Goal: Navigation & Orientation: Find specific page/section

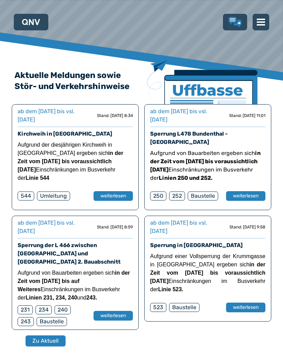
scroll to position [203, 0]
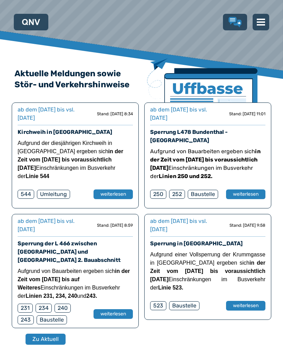
click at [262, 24] on img at bounding box center [261, 22] width 8 height 8
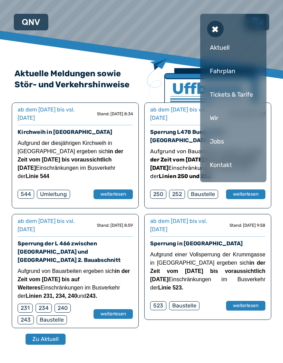
click at [227, 69] on div "Fahrplan" at bounding box center [233, 71] width 52 height 21
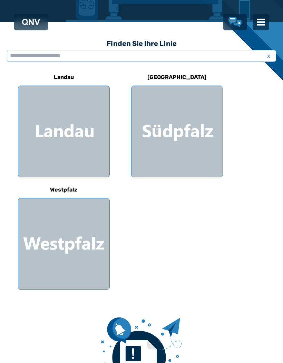
scroll to position [171, 0]
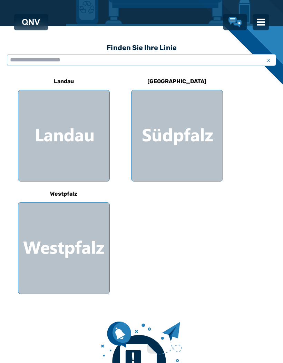
click at [191, 147] on div at bounding box center [177, 135] width 91 height 91
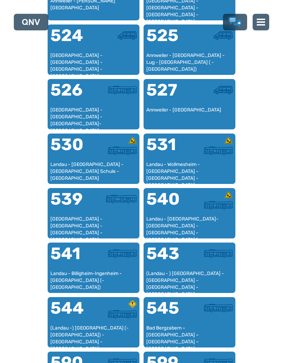
scroll to position [596, 0]
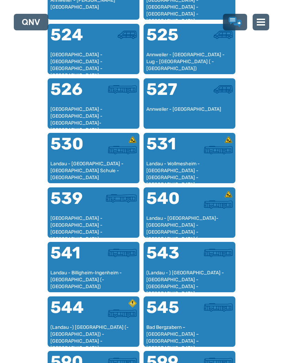
click at [108, 212] on div at bounding box center [115, 202] width 43 height 25
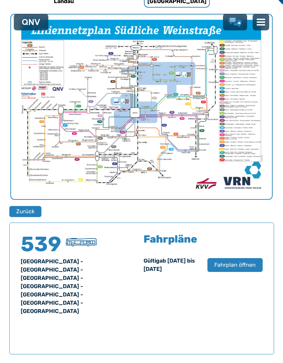
scroll to position [250, 0]
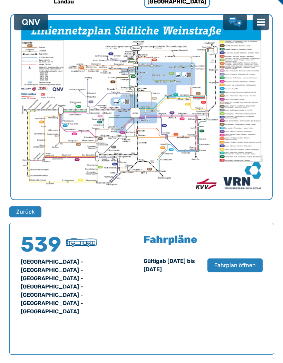
click at [244, 265] on span "Fahrplan öffnen" at bounding box center [234, 265] width 41 height 8
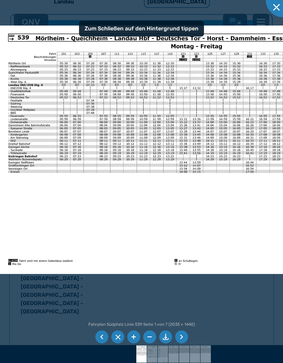
click at [40, 287] on div at bounding box center [141, 181] width 283 height 363
